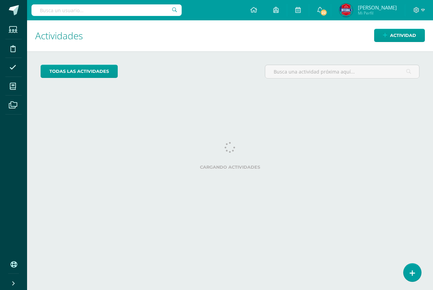
click at [418, 277] on link at bounding box center [413, 272] width 18 height 18
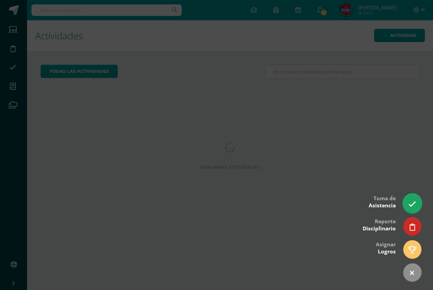
click at [409, 201] on icon at bounding box center [412, 204] width 8 height 8
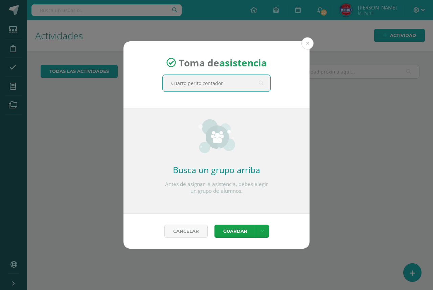
type input "Cuarto perito contador"
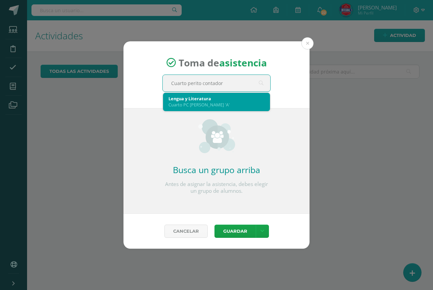
click at [225, 106] on div "Cuarto PC Perito Contador 'A'" at bounding box center [217, 105] width 96 height 6
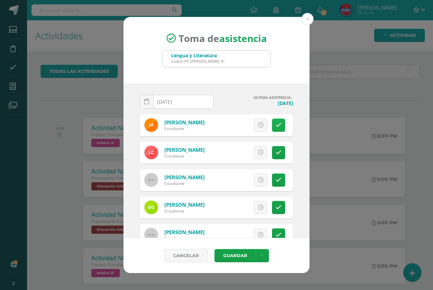
click at [278, 124] on link at bounding box center [278, 124] width 13 height 13
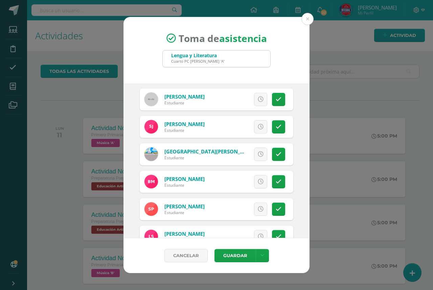
scroll to position [156, 0]
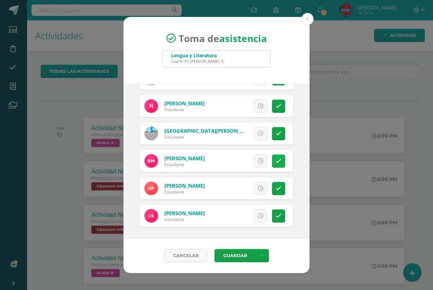
click at [273, 156] on link at bounding box center [278, 160] width 13 height 13
click at [272, 211] on link at bounding box center [278, 215] width 13 height 13
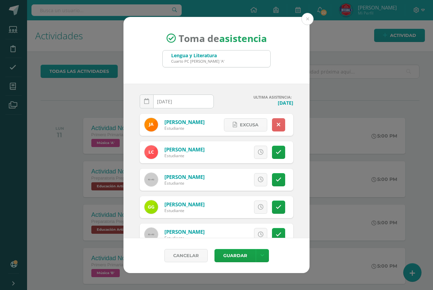
scroll to position [0, 0]
click at [242, 256] on button "Guardar" at bounding box center [235, 255] width 41 height 13
